Goal: Browse casually: Explore the website without a specific task or goal

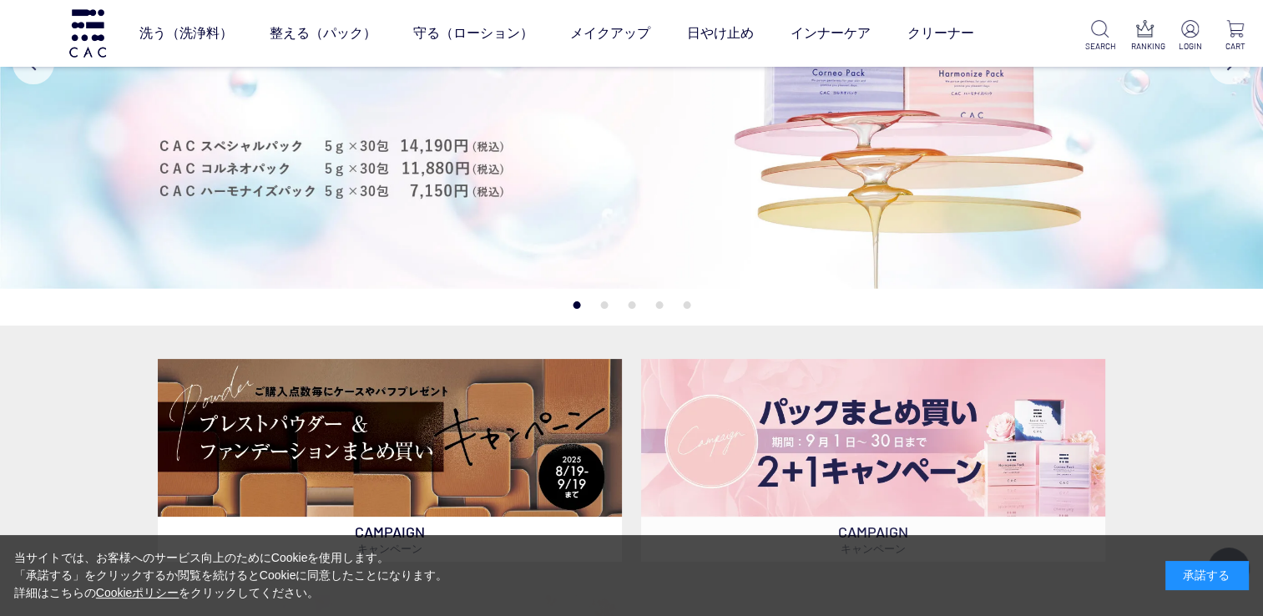
scroll to position [95, 0]
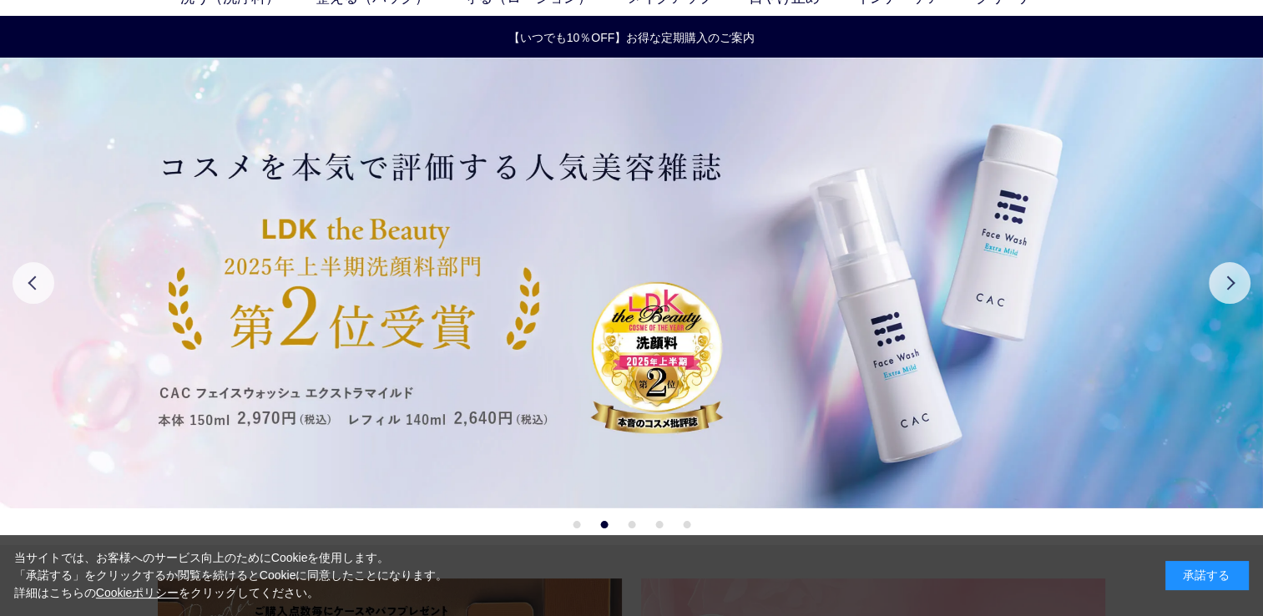
click at [575, 522] on button "1" at bounding box center [576, 525] width 8 height 8
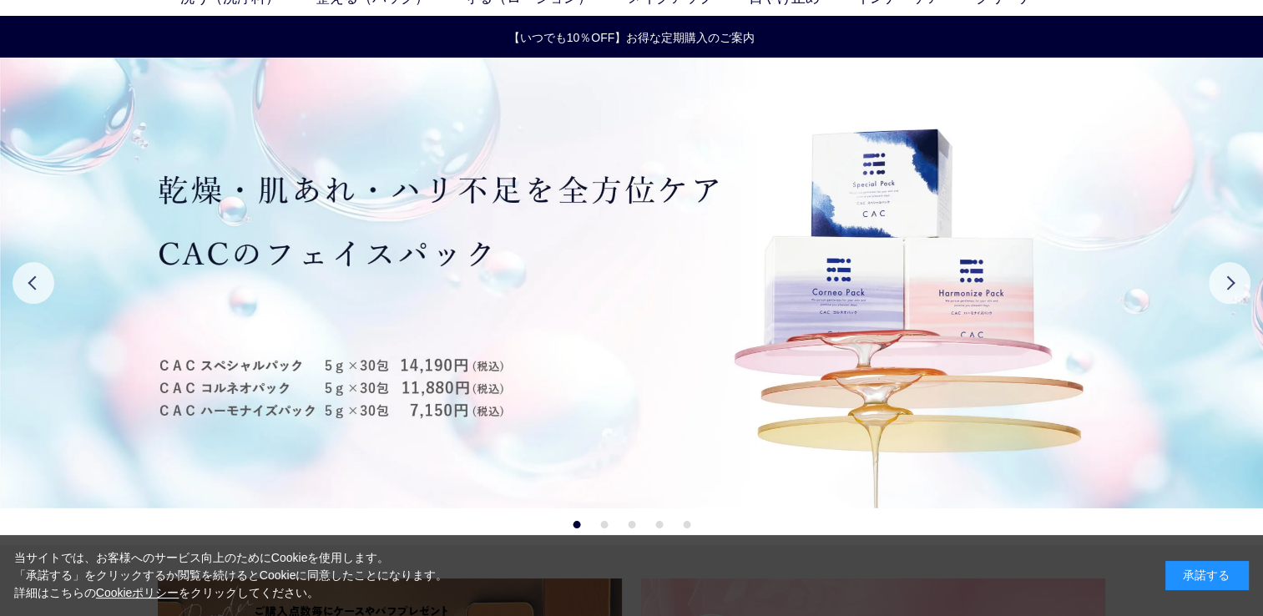
click at [601, 523] on button "2" at bounding box center [604, 525] width 8 height 8
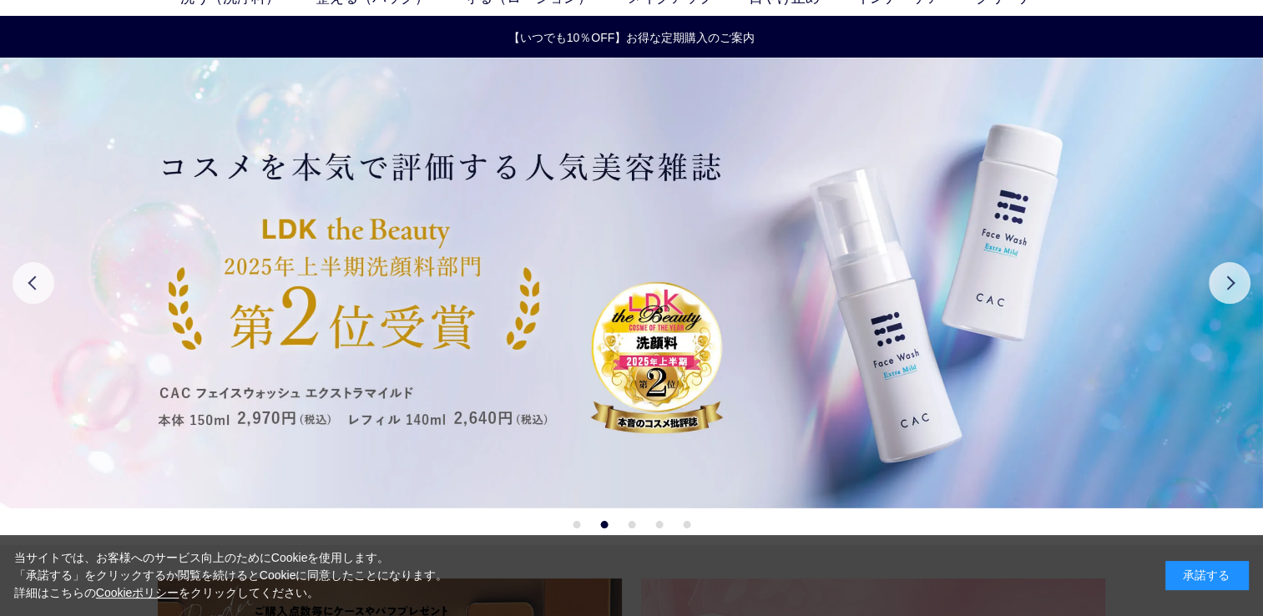
click at [582, 521] on ul "1 2 3 4 5" at bounding box center [631, 525] width 118 height 8
click at [576, 522] on button "1" at bounding box center [576, 525] width 8 height 8
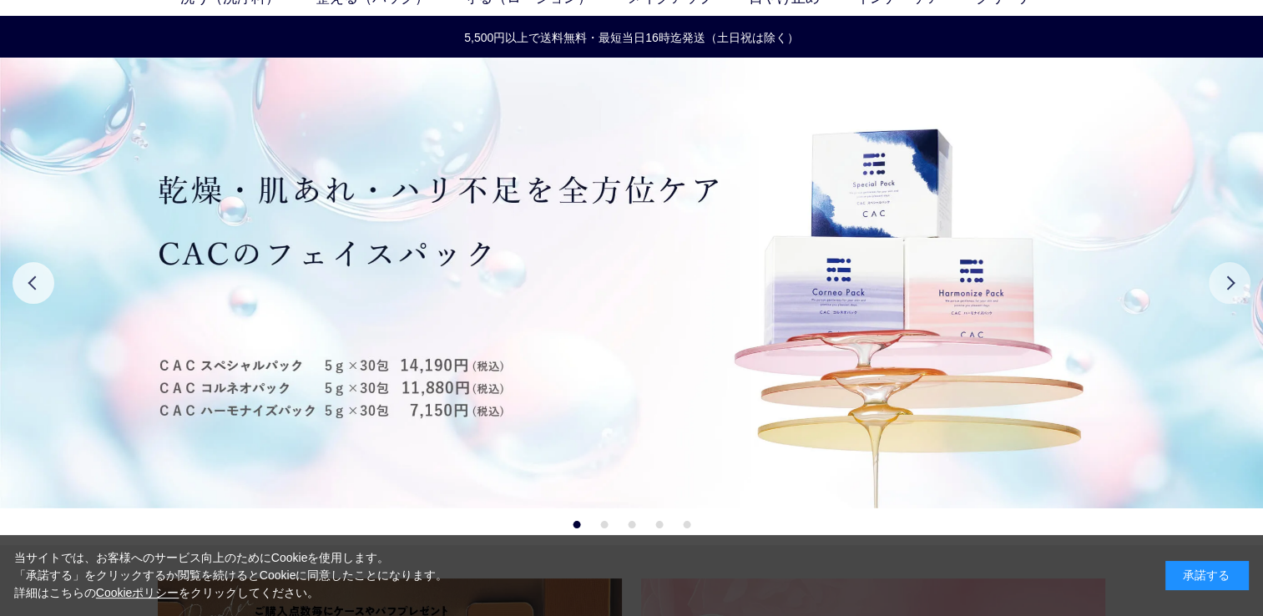
click at [1232, 283] on button "Next" at bounding box center [1229, 283] width 42 height 42
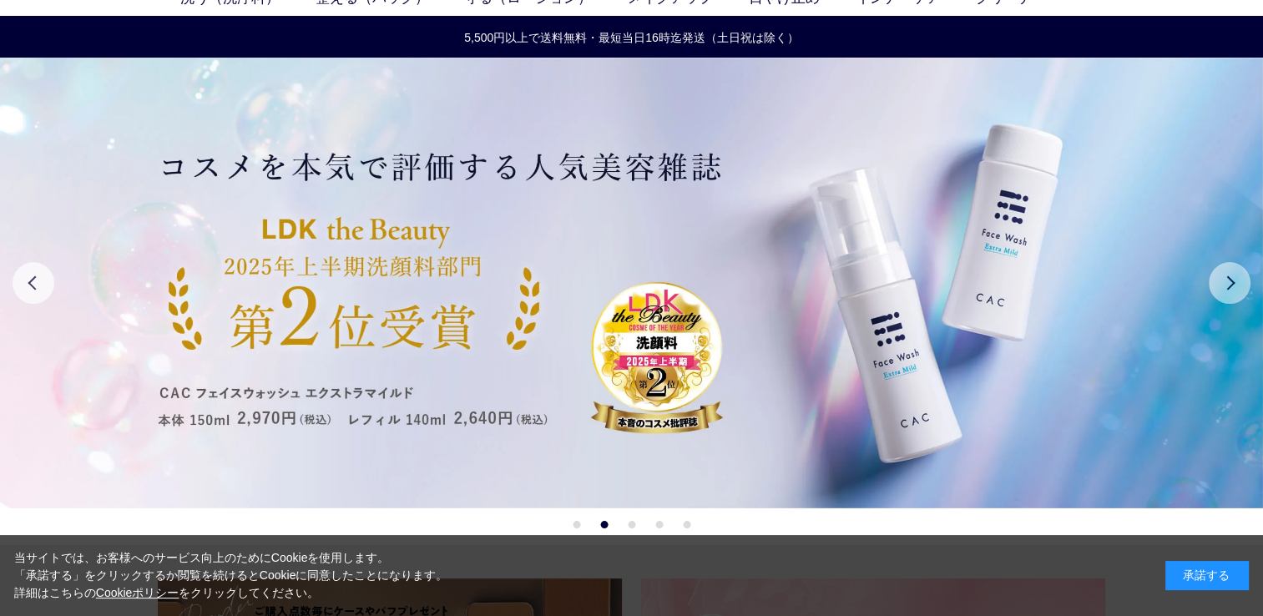
click at [1232, 283] on button "Next" at bounding box center [1229, 283] width 42 height 42
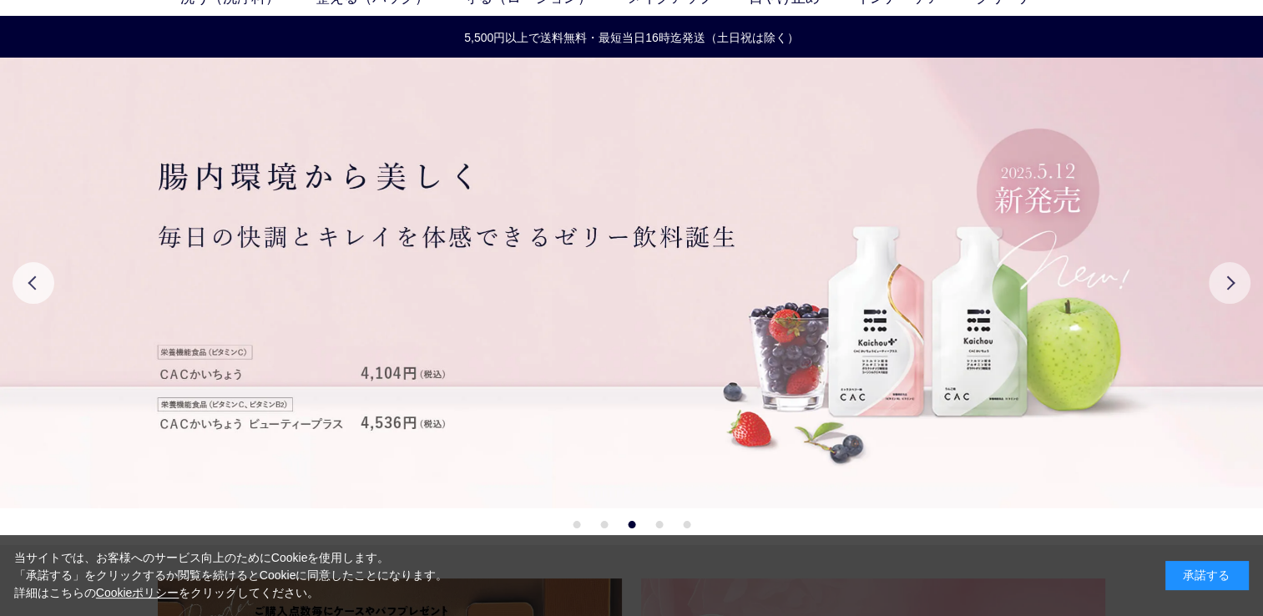
click at [1232, 283] on button "Next" at bounding box center [1229, 283] width 42 height 42
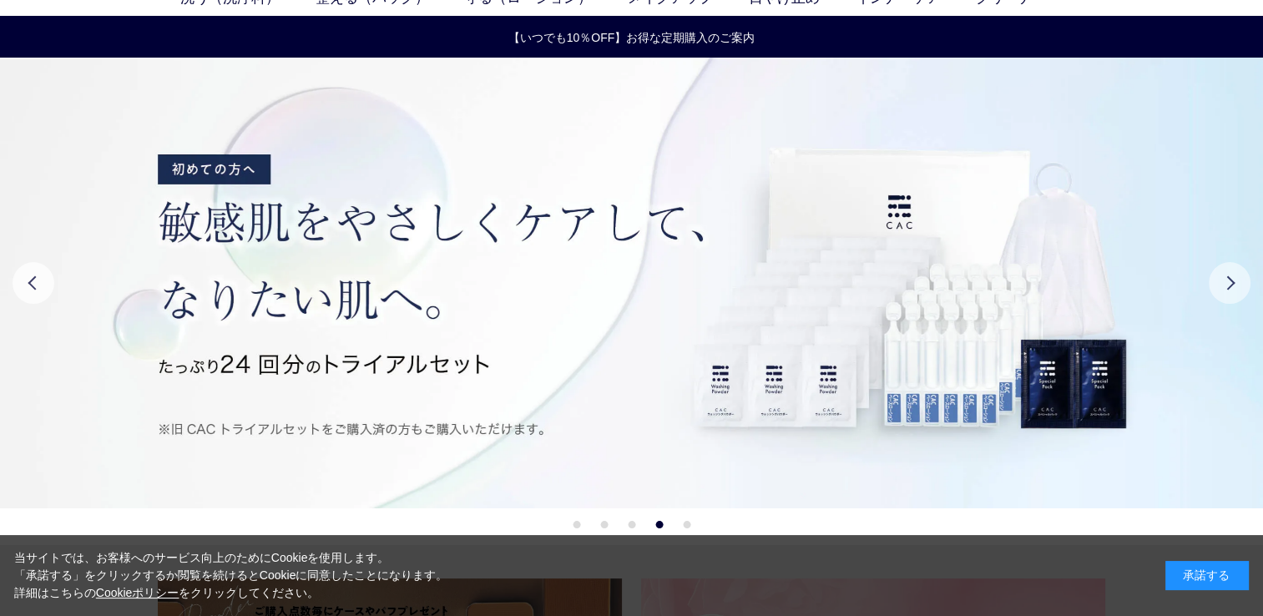
click at [1232, 283] on button "Next" at bounding box center [1229, 283] width 42 height 42
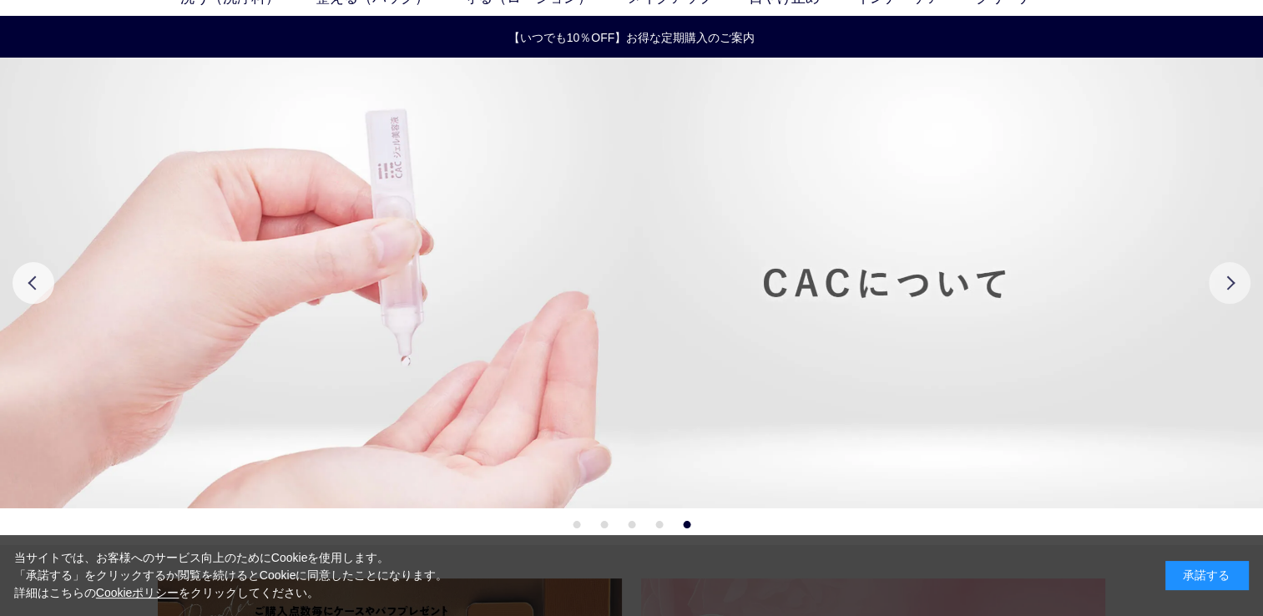
click at [1232, 283] on button "Next" at bounding box center [1229, 283] width 42 height 42
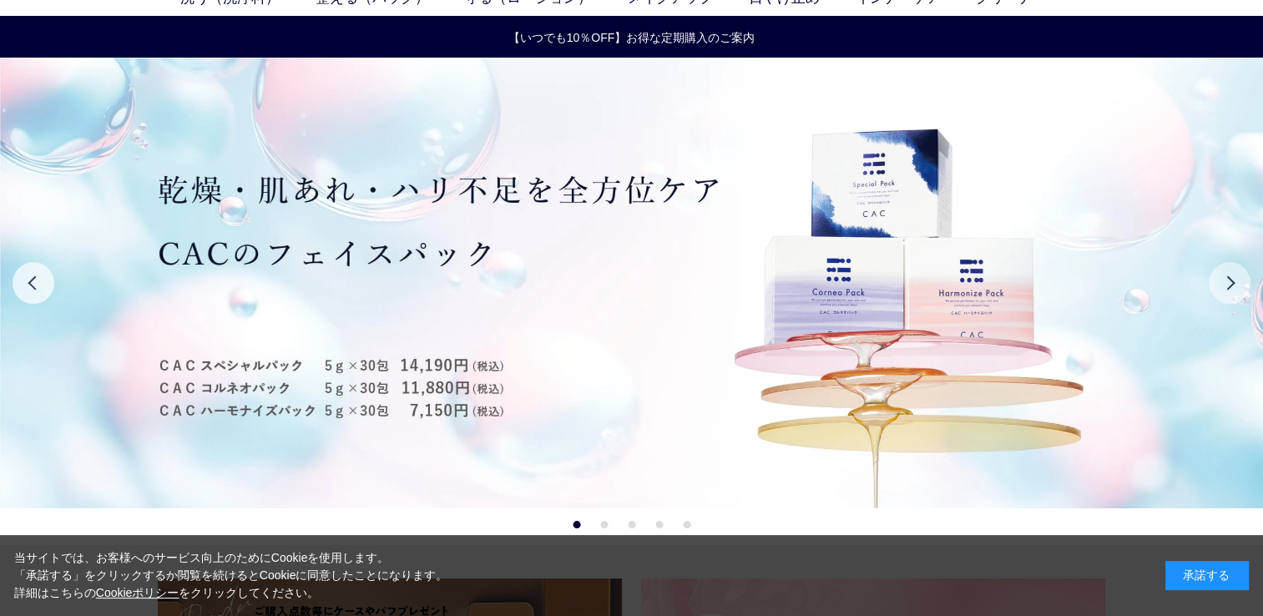
click at [1232, 283] on button "Next" at bounding box center [1229, 283] width 42 height 42
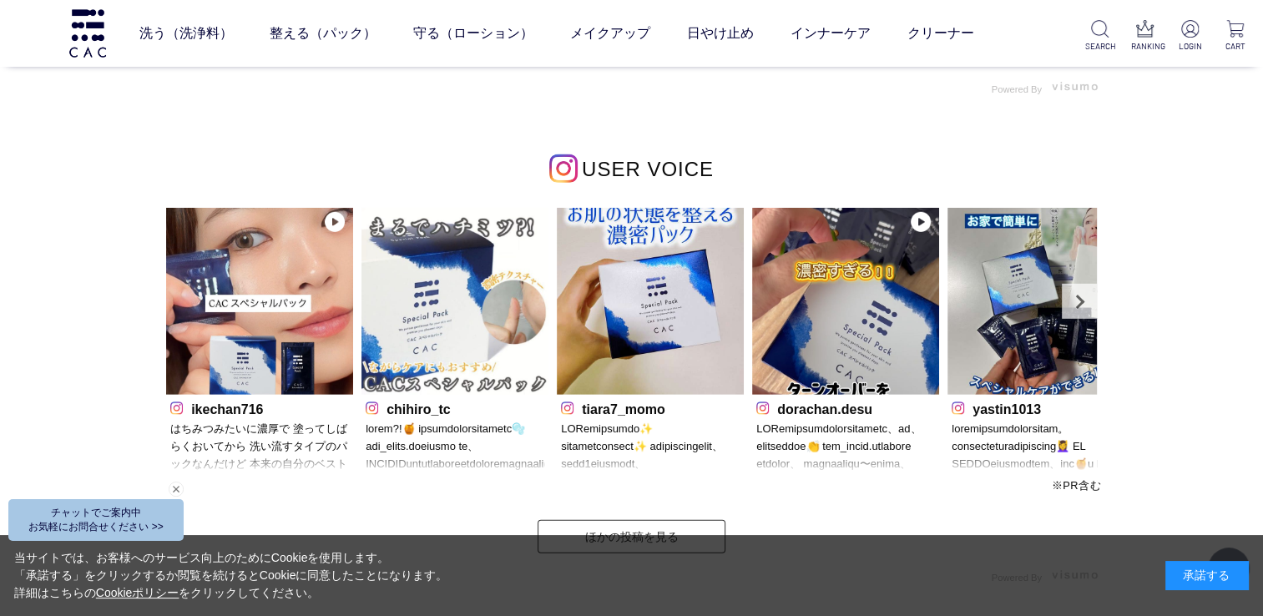
scroll to position [5044, 0]
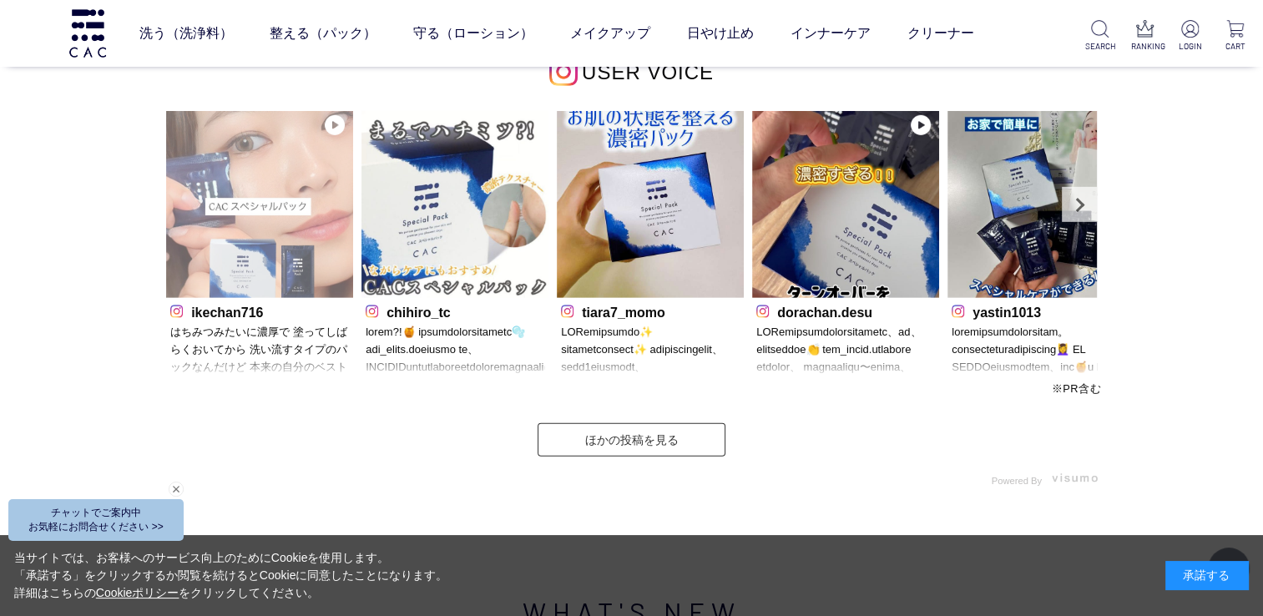
click at [270, 245] on img at bounding box center [259, 204] width 187 height 187
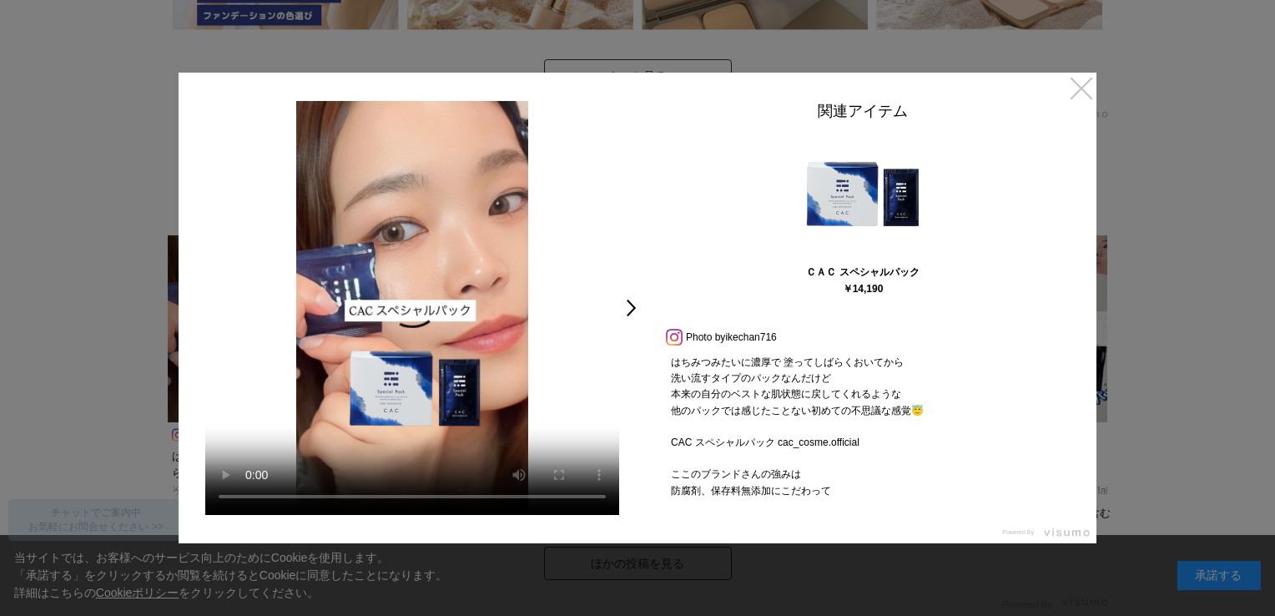
click at [1089, 87] on link "×" at bounding box center [1082, 88] width 30 height 30
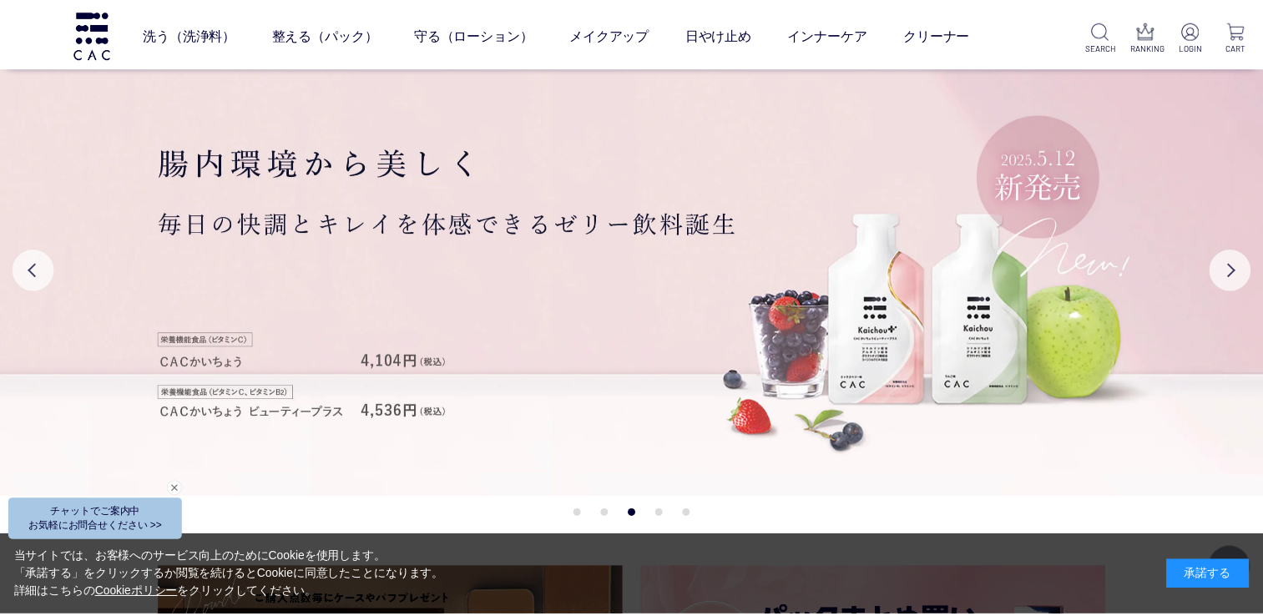
scroll to position [5044, 0]
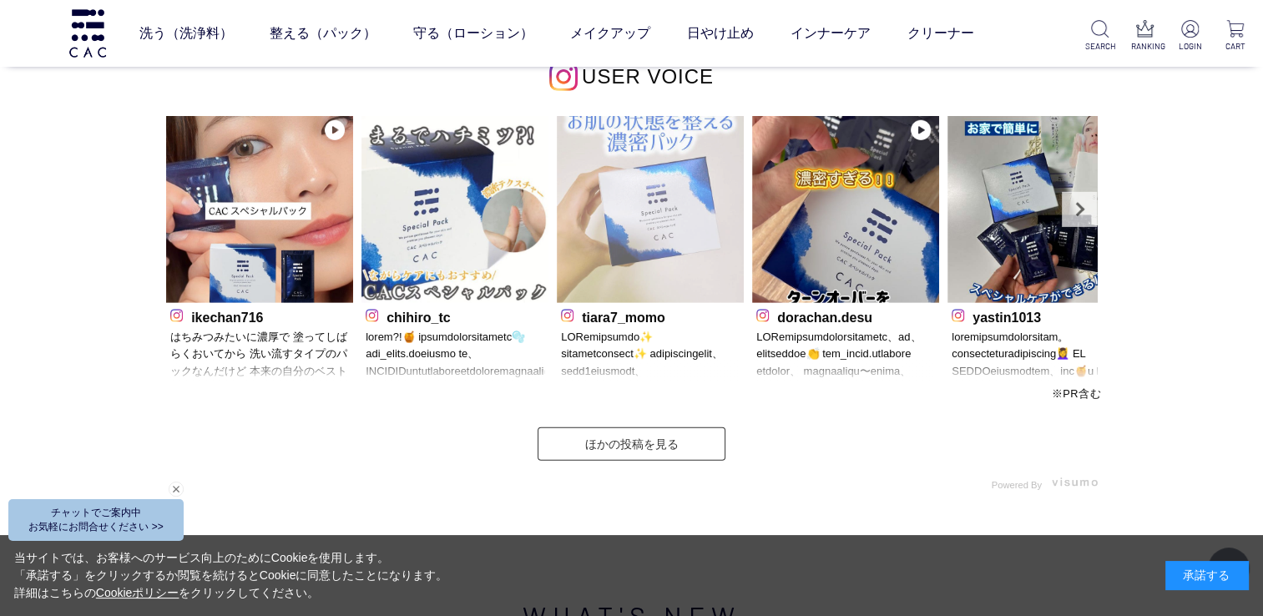
click at [670, 250] on img at bounding box center [650, 209] width 187 height 187
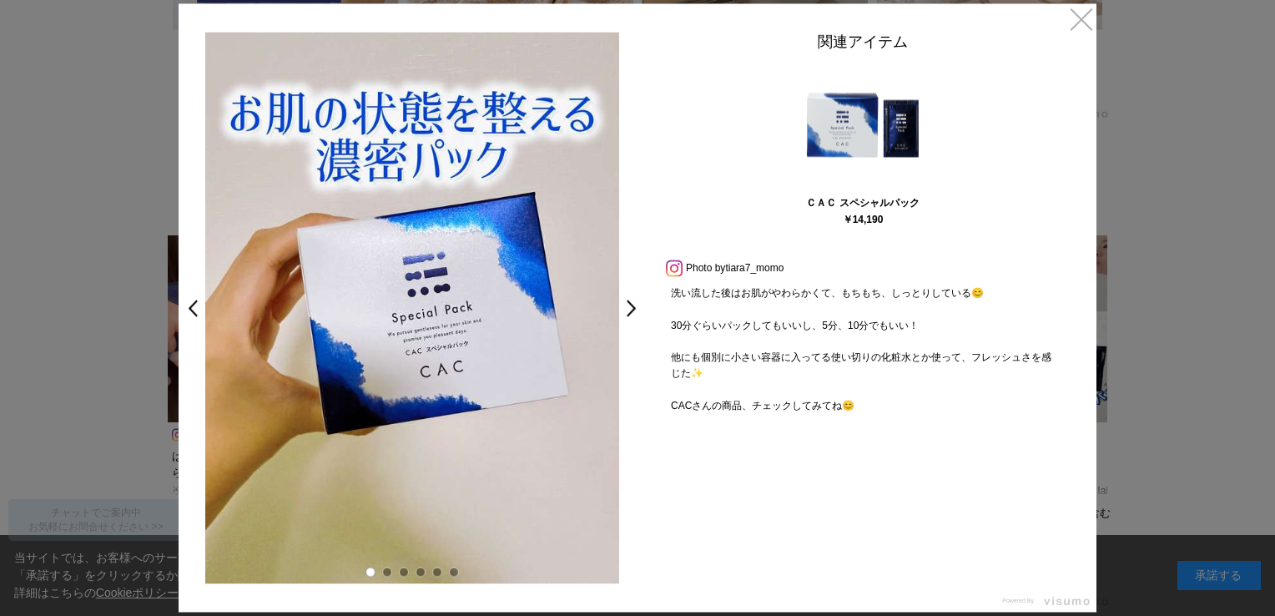
scroll to position [295, 0]
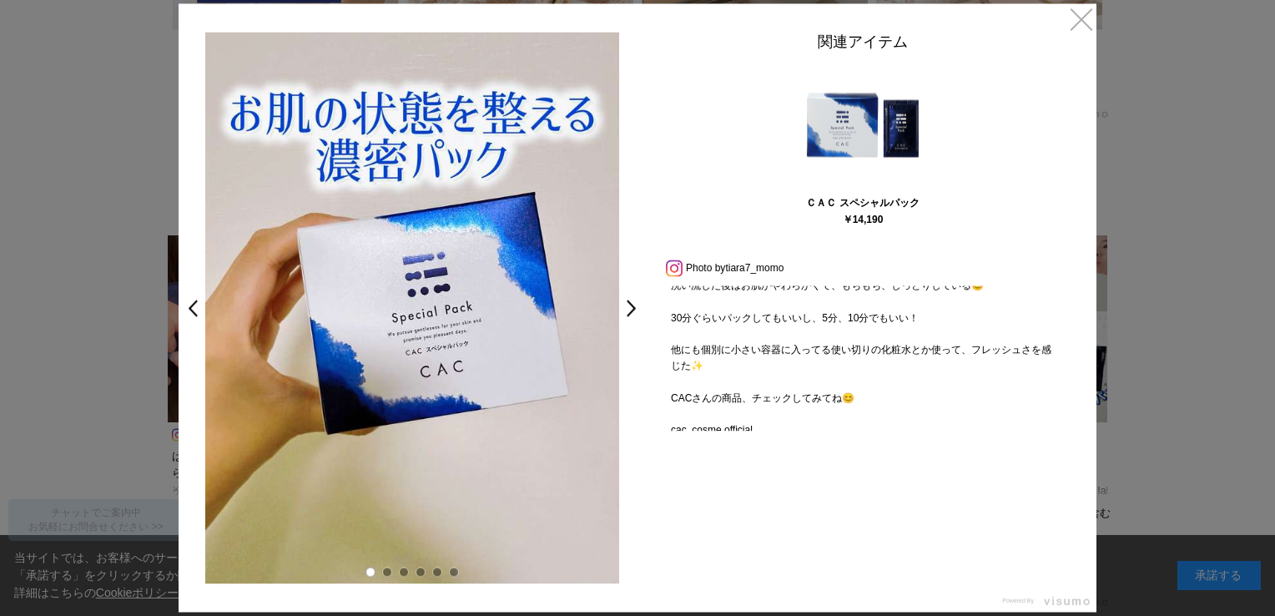
click at [1090, 21] on link "×" at bounding box center [1082, 18] width 30 height 30
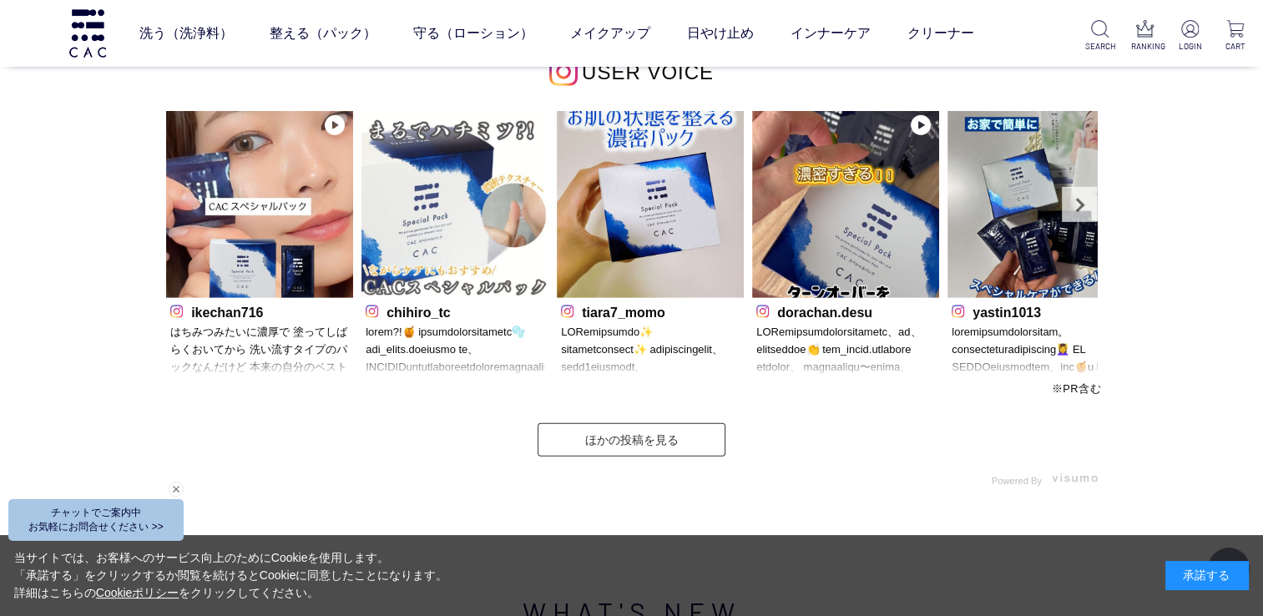
scroll to position [5039, 0]
